Goal: Communication & Community: Answer question/provide support

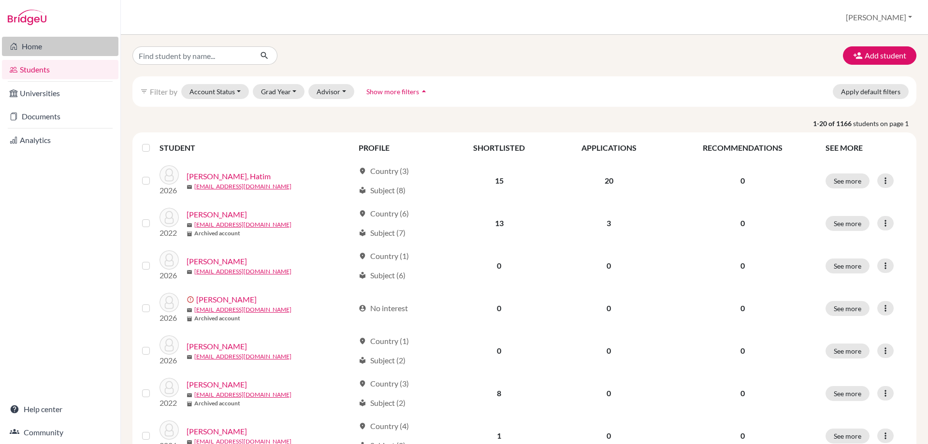
click at [39, 49] on link "Home" at bounding box center [60, 46] width 116 height 19
click at [163, 56] on input "Find student by name..." at bounding box center [192, 55] width 120 height 18
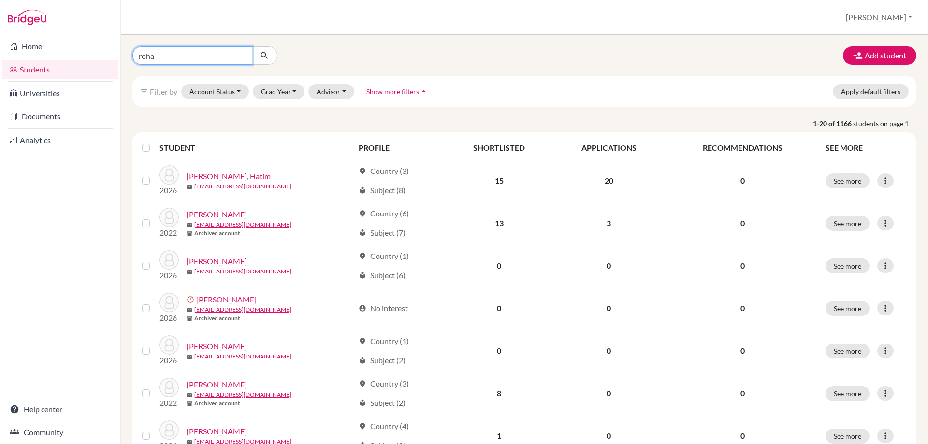
type input "rohan"
click button "submit" at bounding box center [265, 55] width 26 height 18
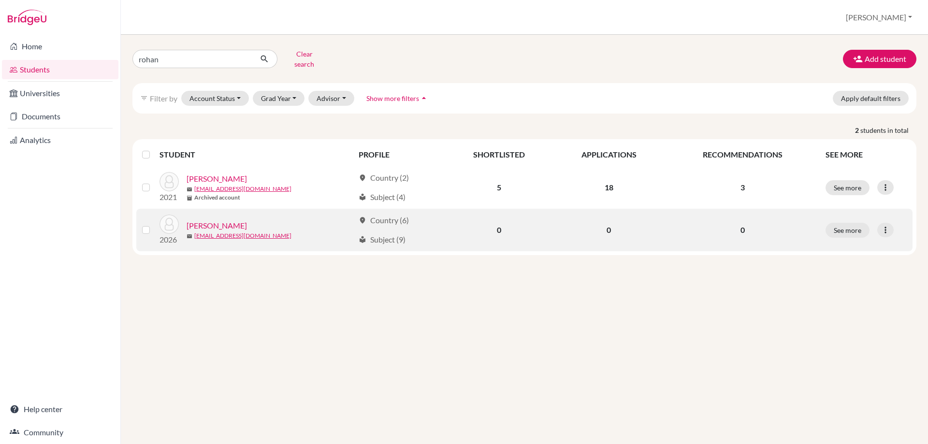
click at [209, 220] on link "[PERSON_NAME]" at bounding box center [217, 226] width 60 height 12
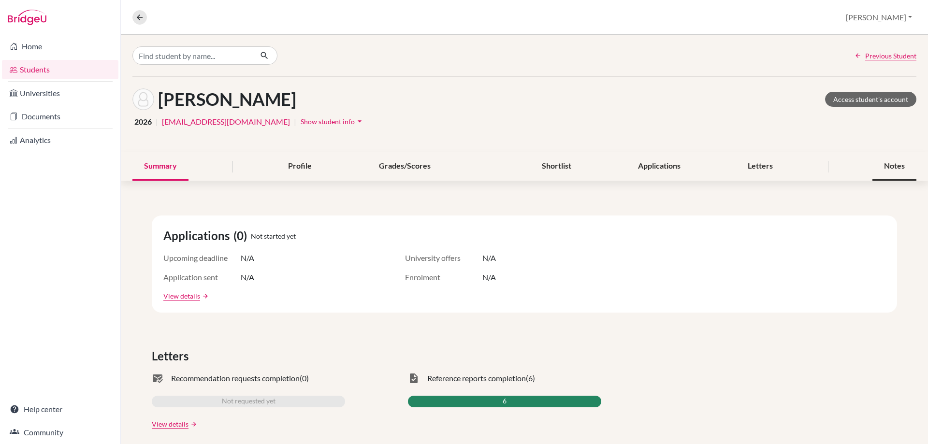
click at [876, 163] on div "Notes" at bounding box center [894, 166] width 44 height 29
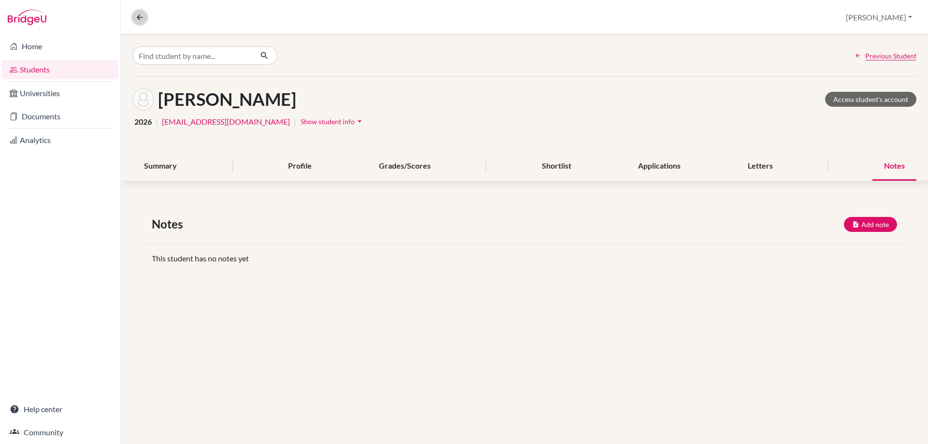
click at [143, 19] on icon at bounding box center [139, 17] width 9 height 9
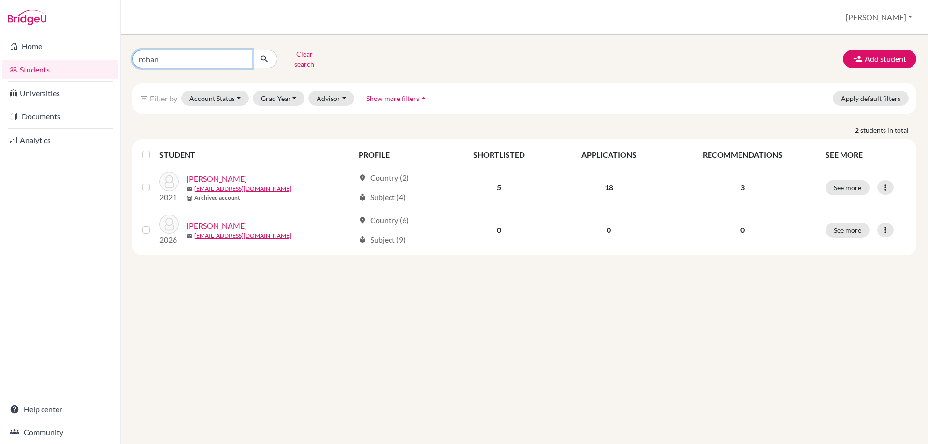
drag, startPoint x: 164, startPoint y: 58, endPoint x: 134, endPoint y: 51, distance: 30.7
click at [134, 51] on input "rohan" at bounding box center [192, 59] width 120 height 18
type input "siya"
click button "submit" at bounding box center [265, 59] width 26 height 18
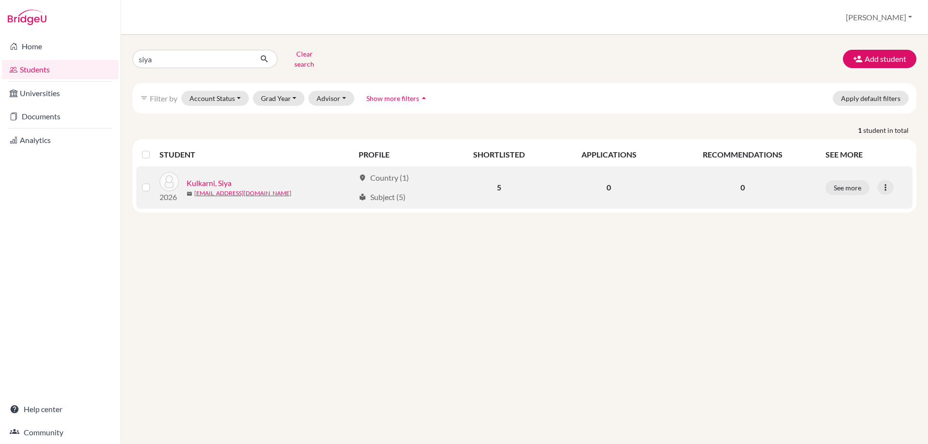
click at [224, 177] on link "Kulkarni, Siya" at bounding box center [209, 183] width 45 height 12
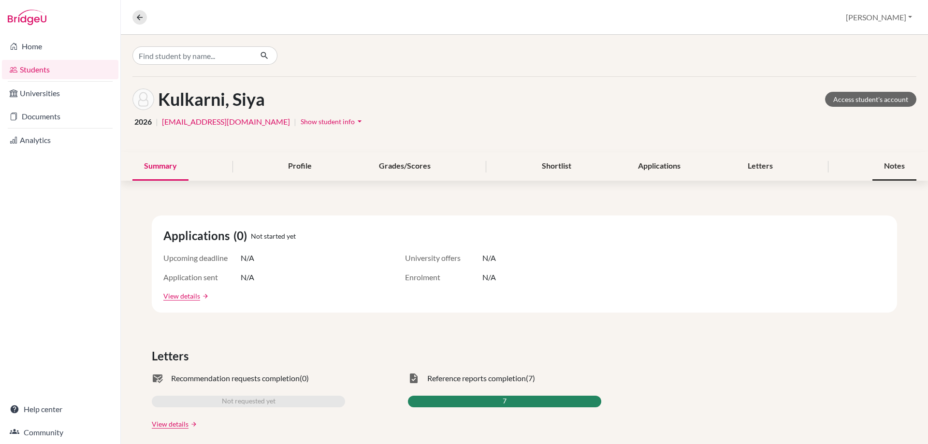
click at [877, 168] on div "Notes" at bounding box center [894, 166] width 44 height 29
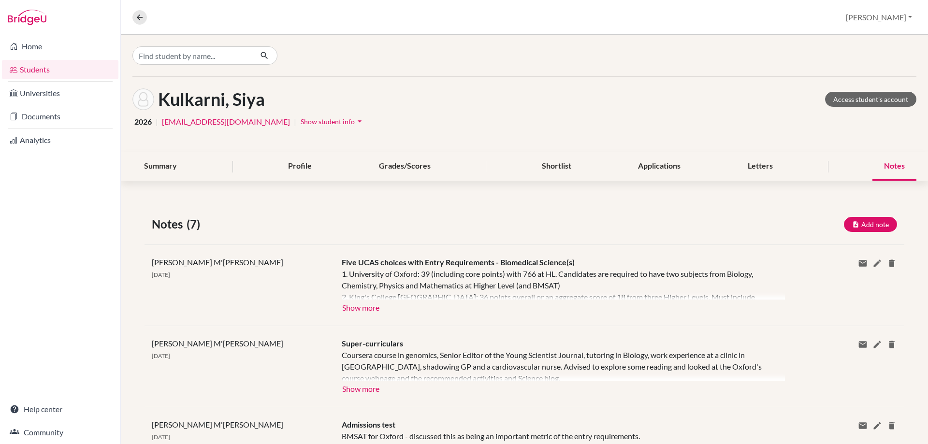
scroll to position [97, 0]
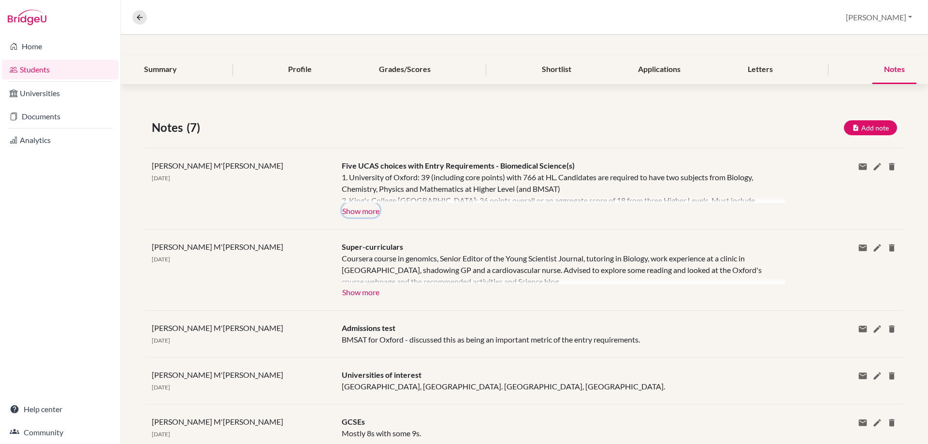
click at [363, 209] on button "Show more" at bounding box center [361, 210] width 38 height 15
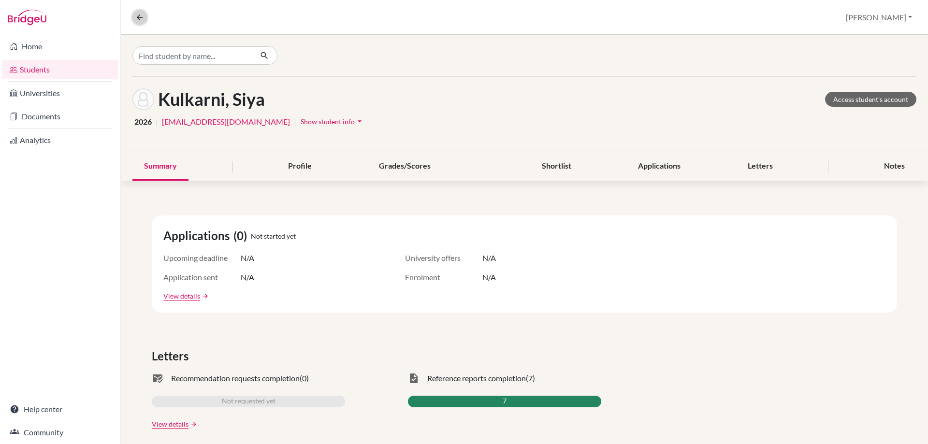
click at [134, 18] on button at bounding box center [139, 17] width 15 height 15
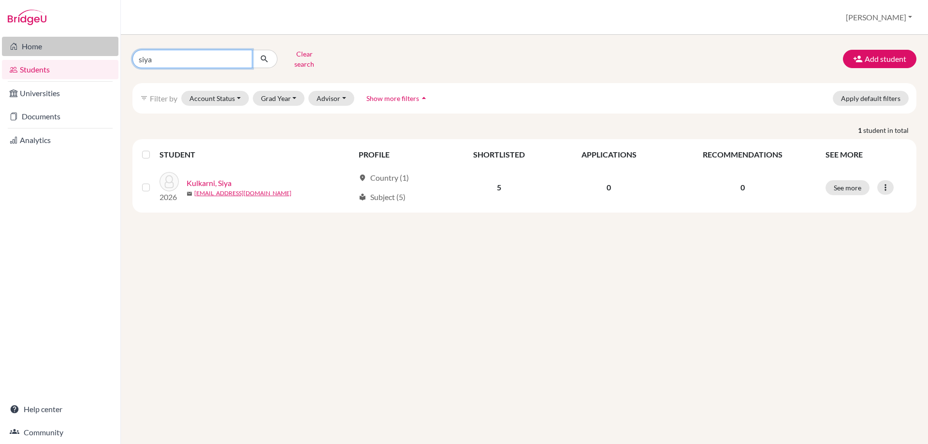
drag, startPoint x: 183, startPoint y: 59, endPoint x: 100, endPoint y: 47, distance: 84.0
click at [100, 47] on div "Home Students Universities Documents Analytics Help center Community Students o…" at bounding box center [464, 222] width 928 height 444
type input "iti"
click button "submit" at bounding box center [265, 59] width 26 height 18
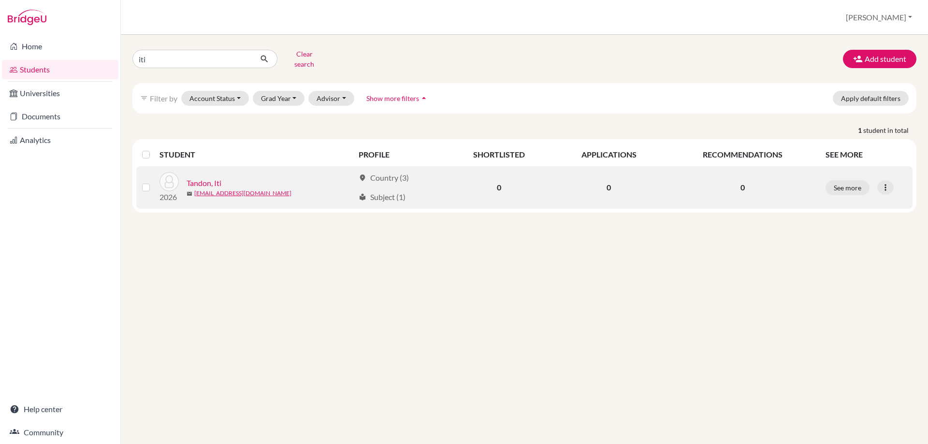
click at [205, 177] on link "Tandon, Iti" at bounding box center [204, 183] width 35 height 12
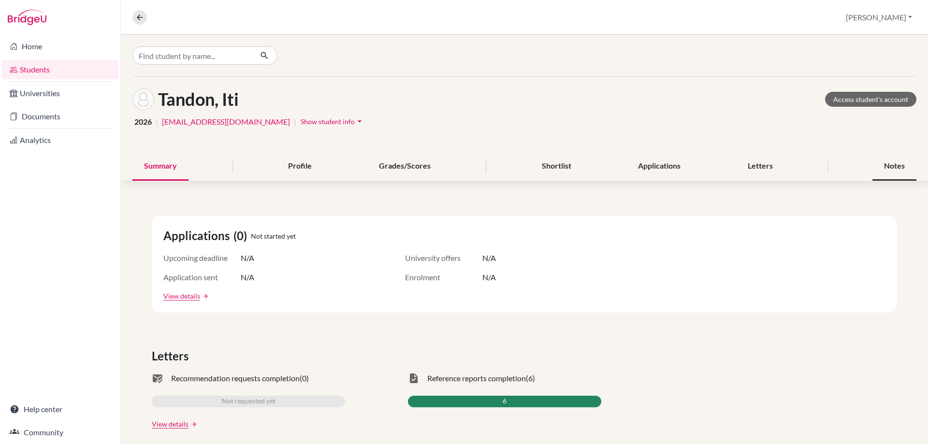
click at [892, 169] on div "Notes" at bounding box center [894, 166] width 44 height 29
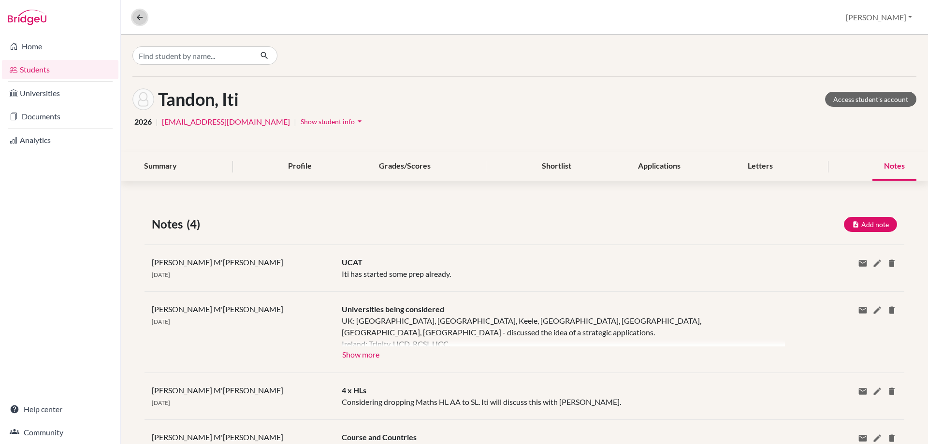
click at [145, 19] on button at bounding box center [139, 17] width 15 height 15
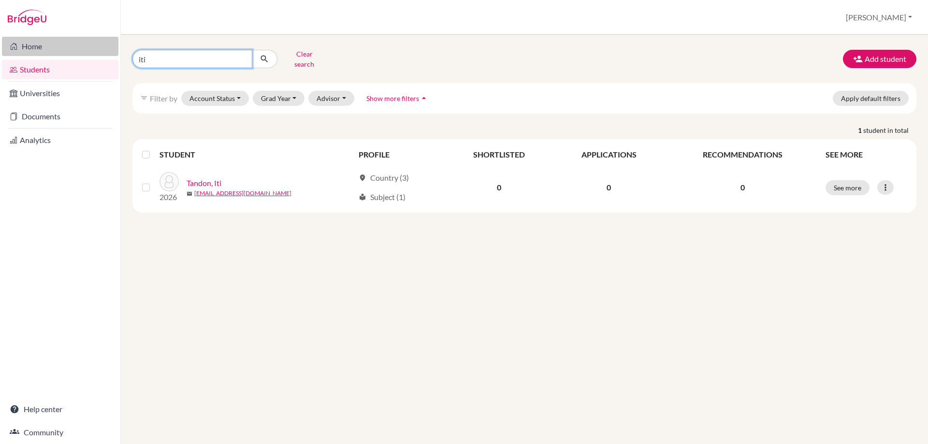
drag, startPoint x: 156, startPoint y: 59, endPoint x: 103, endPoint y: 52, distance: 53.2
click at [106, 53] on div "Home Students Universities Documents Analytics Help center Community Students o…" at bounding box center [464, 222] width 928 height 444
type input "[PERSON_NAME]"
click button "submit" at bounding box center [265, 59] width 26 height 18
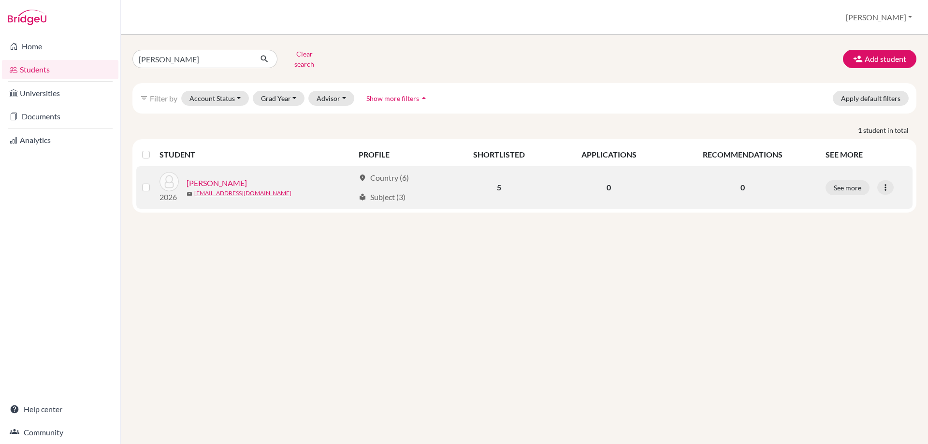
click at [204, 177] on link "[PERSON_NAME]" at bounding box center [217, 183] width 60 height 12
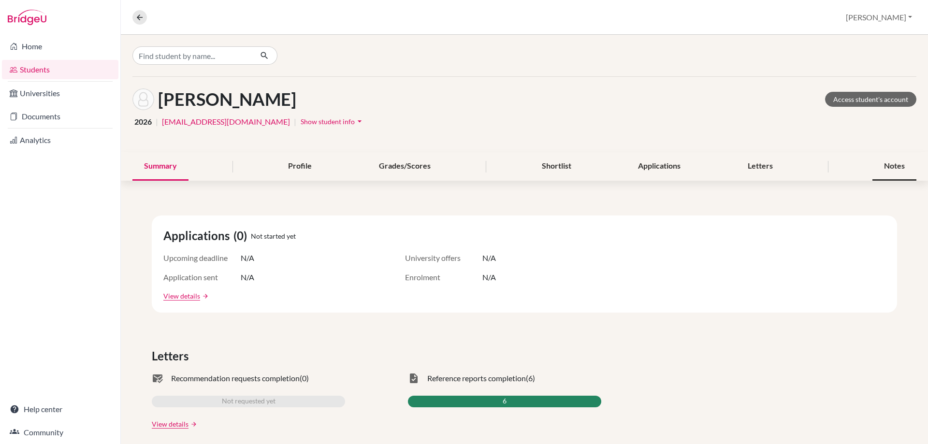
click at [879, 171] on div "Notes" at bounding box center [894, 166] width 44 height 29
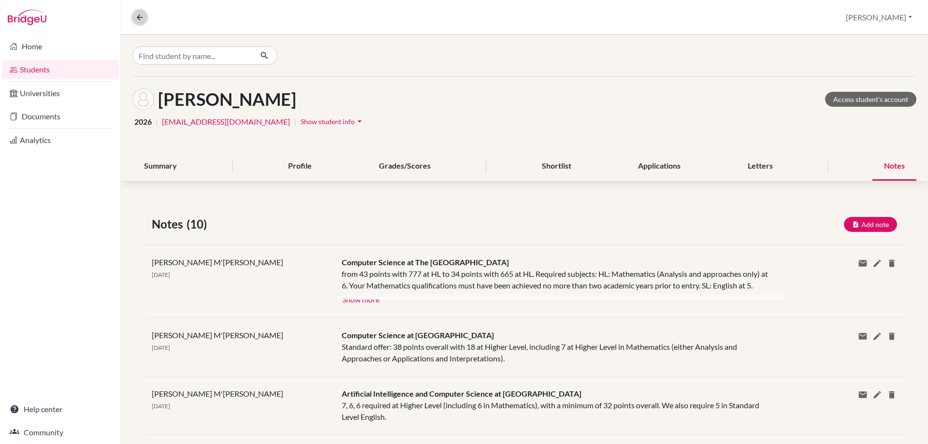
click at [143, 22] on button at bounding box center [139, 17] width 15 height 15
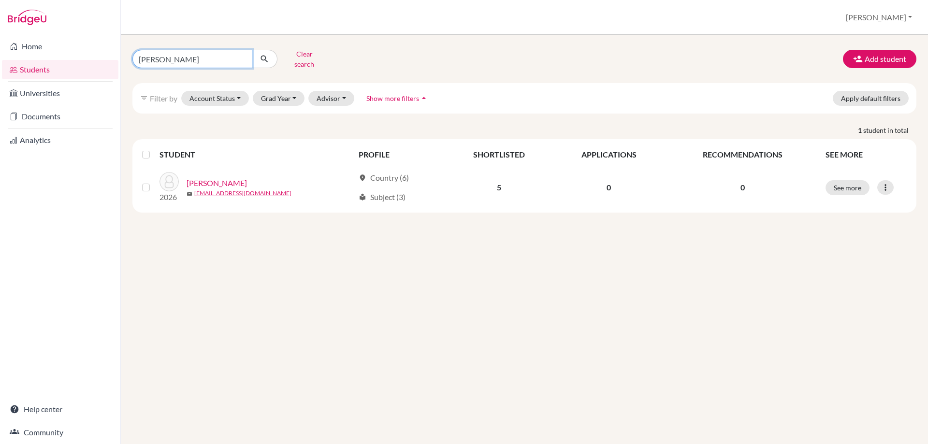
drag, startPoint x: 174, startPoint y: 53, endPoint x: 120, endPoint y: 52, distance: 53.7
click at [120, 52] on div "Home Students Universities Documents Analytics Help center Community Students o…" at bounding box center [464, 222] width 928 height 444
type input "rohan"
click button "submit" at bounding box center [265, 59] width 26 height 18
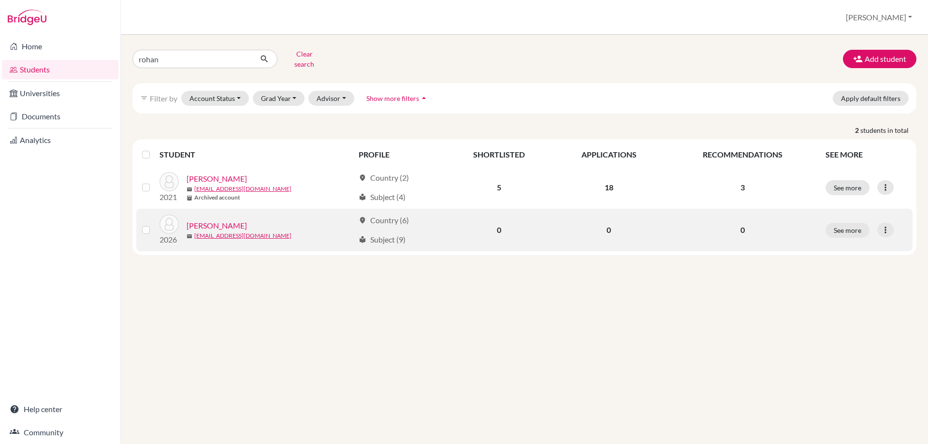
click at [221, 220] on link "[PERSON_NAME]" at bounding box center [217, 226] width 60 height 12
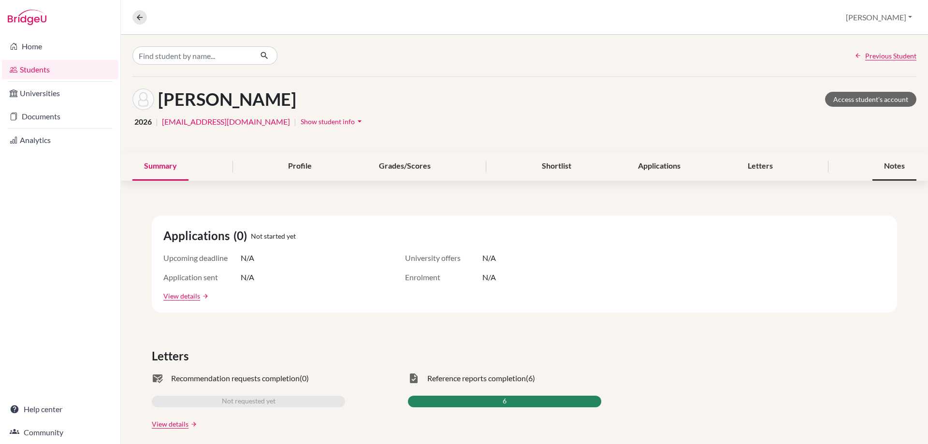
click at [893, 172] on div "Notes" at bounding box center [894, 166] width 44 height 29
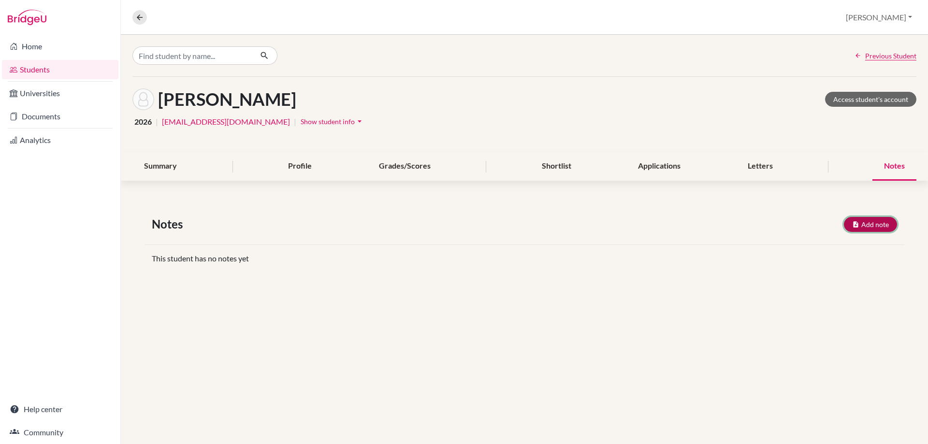
click at [867, 225] on button "Add note" at bounding box center [870, 224] width 53 height 15
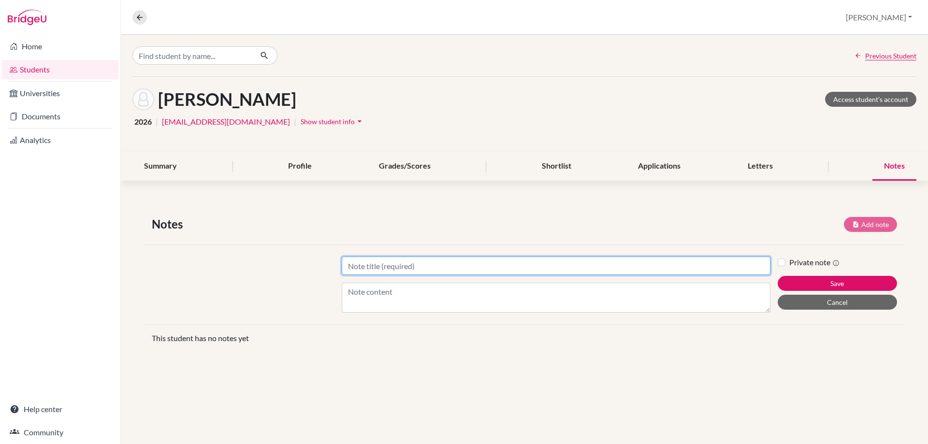
click at [380, 262] on input "Title" at bounding box center [556, 266] width 429 height 18
type input "Mechanical Engineering at [GEOGRAPHIC_DATA]"
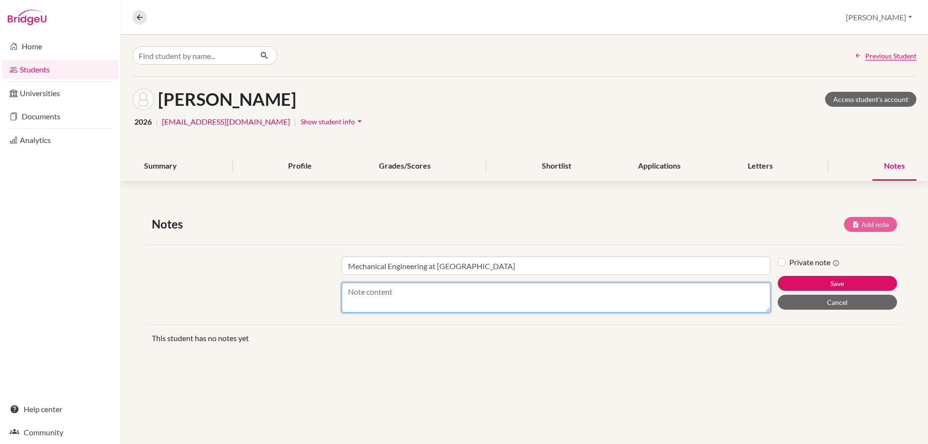
click at [365, 305] on textarea "Content" at bounding box center [556, 298] width 429 height 30
click at [413, 295] on textarea "Content" at bounding box center [556, 298] width 429 height 30
paste textarea "International Baccalaureate Diploma Programme - 40 points Our minimum entry sta…"
click at [371, 300] on textarea "International Baccalaureate Diploma Programme - 40 points Our minimum entry sta…" at bounding box center [556, 298] width 429 height 30
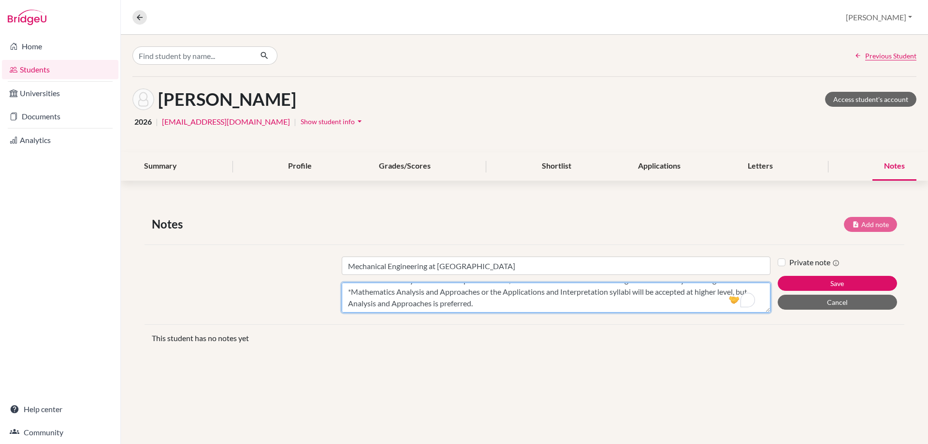
paste textarea "Additional entry requirements Interview You may be invited to an online intervi…"
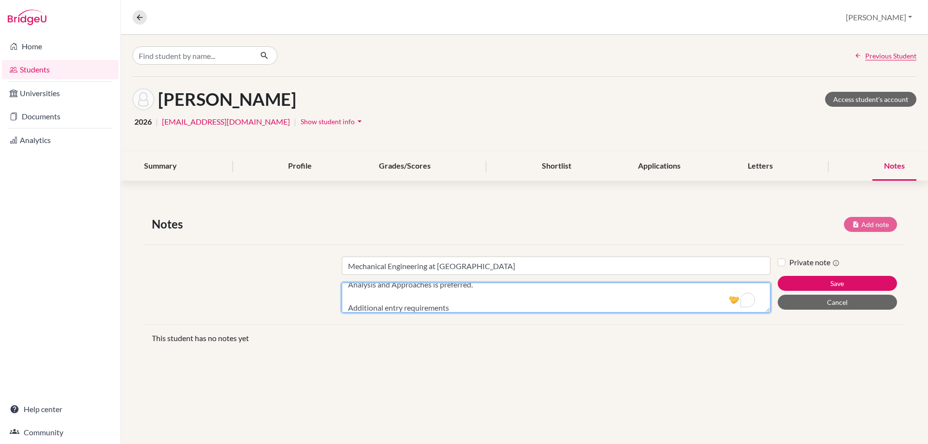
scroll to position [193, 0]
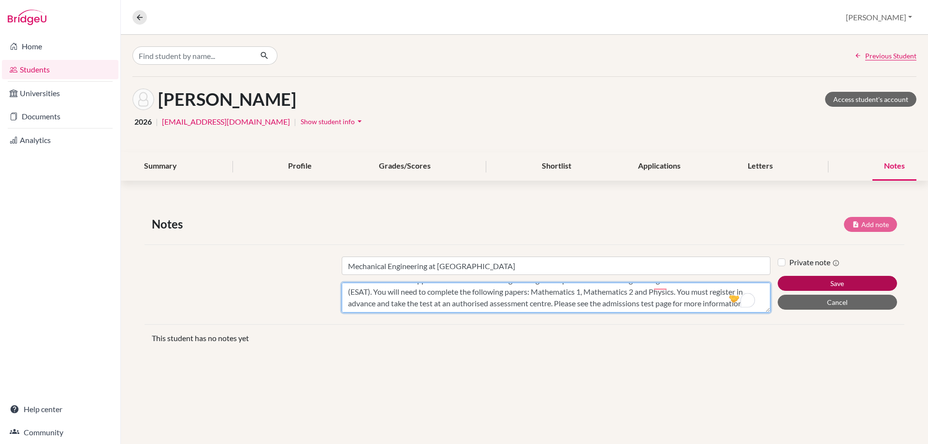
type textarea "International Baccalaureate Diploma Programme - 40 points Our minimum entry sta…"
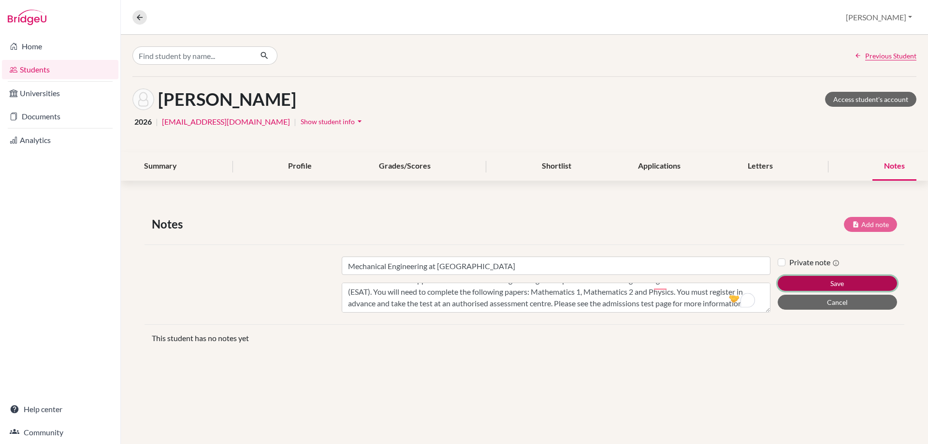
click at [814, 281] on button "Save" at bounding box center [837, 283] width 119 height 15
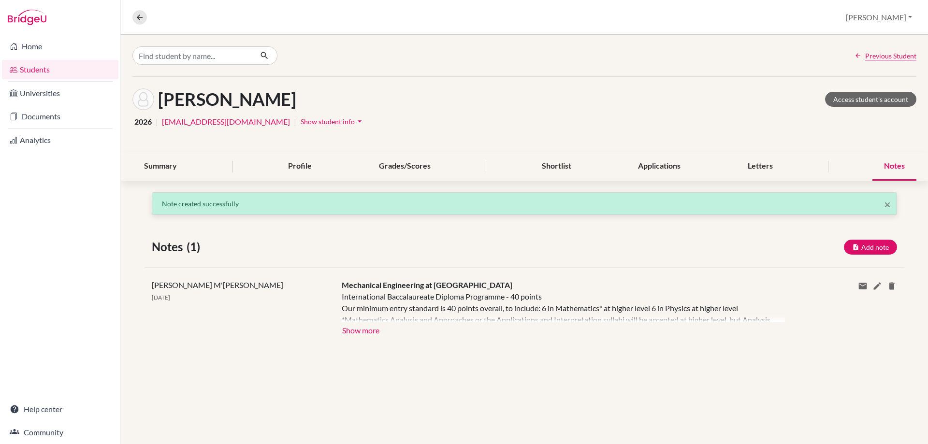
scroll to position [0, 0]
click at [350, 331] on button "Show more" at bounding box center [361, 329] width 38 height 15
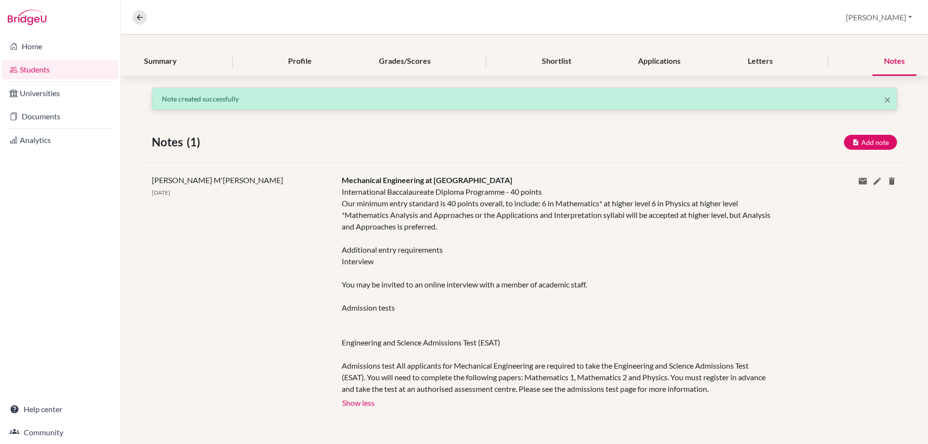
scroll to position [57, 0]
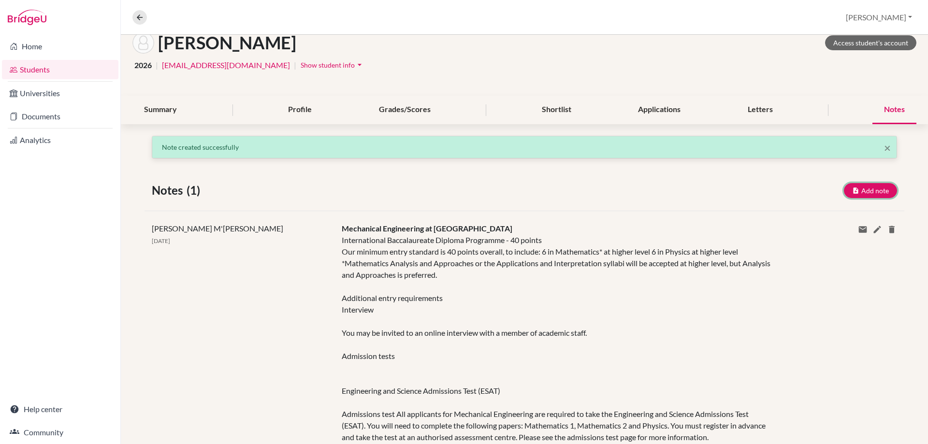
click at [854, 197] on button "Add note" at bounding box center [870, 190] width 53 height 15
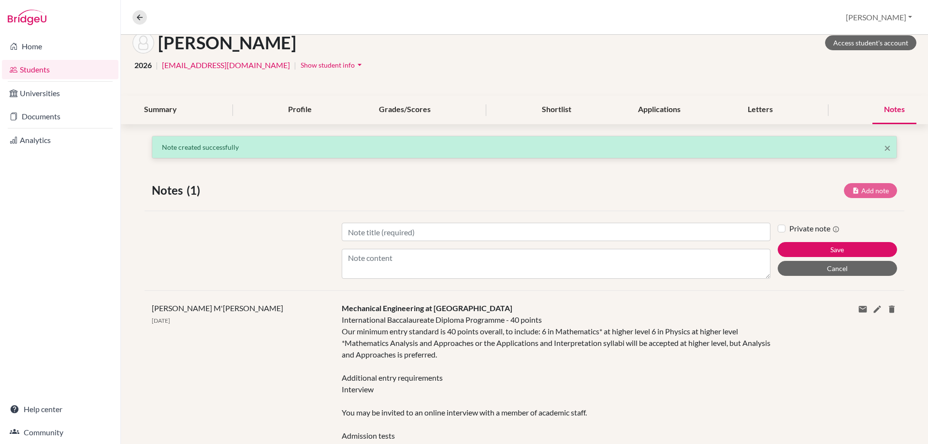
scroll to position [0, 0]
